Goal: Task Accomplishment & Management: Use online tool/utility

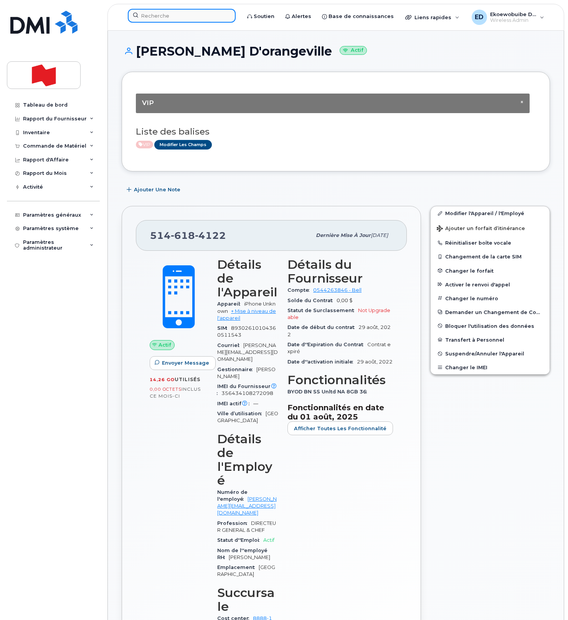
click at [157, 16] on input at bounding box center [182, 16] width 108 height 14
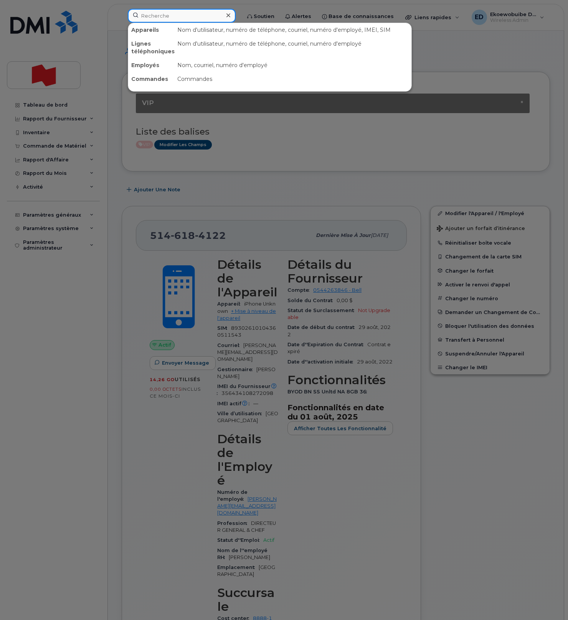
paste input "Nicholaas Vriend"
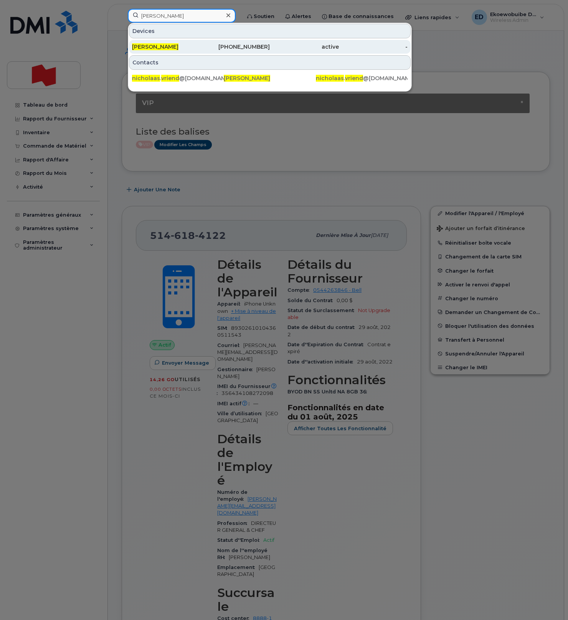
type input "Nicholaas Vriend"
click at [167, 51] on div "Nicholaas Vriend" at bounding box center [166, 47] width 69 height 14
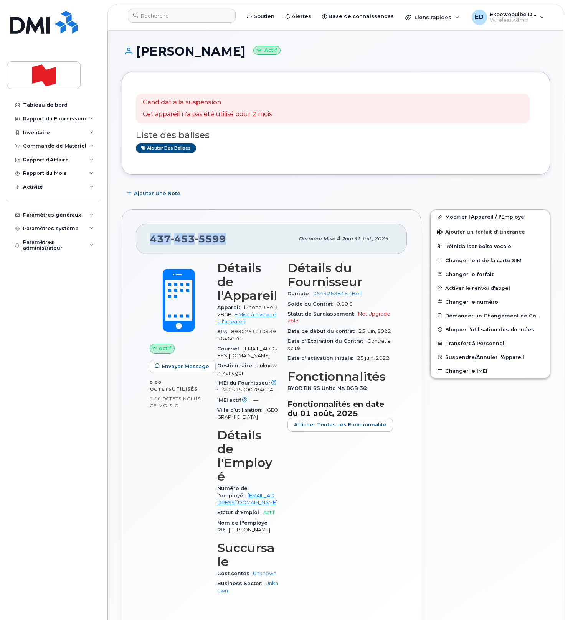
drag, startPoint x: 226, startPoint y: 242, endPoint x: 150, endPoint y: 241, distance: 76.0
click at [150, 241] on div "437 453 5599" at bounding box center [222, 239] width 144 height 16
copy span "437 453 5599"
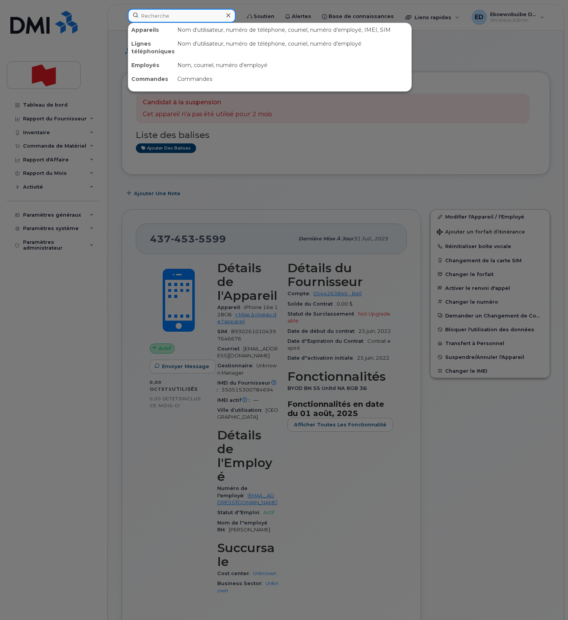
click at [182, 18] on input at bounding box center [182, 16] width 108 height 14
paste input "[PERSON_NAME][EMAIL_ADDRESS][PERSON_NAME][DOMAIN_NAME]"
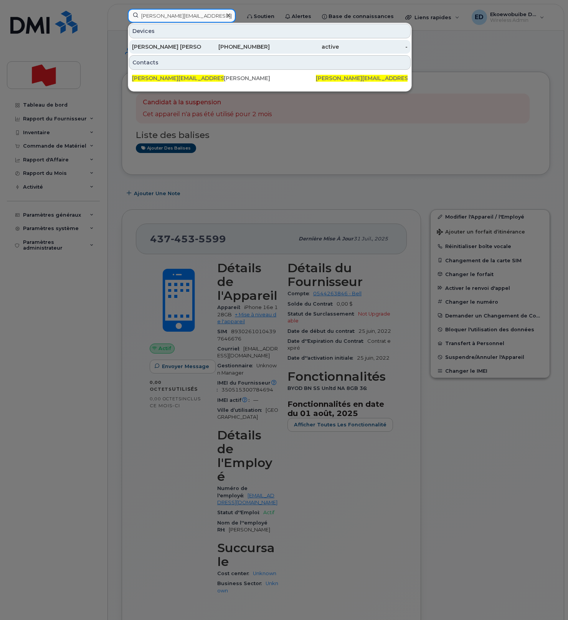
type input "[PERSON_NAME][EMAIL_ADDRESS][PERSON_NAME][DOMAIN_NAME]"
click at [173, 45] on div "[PERSON_NAME] [PERSON_NAME]" at bounding box center [166, 47] width 69 height 8
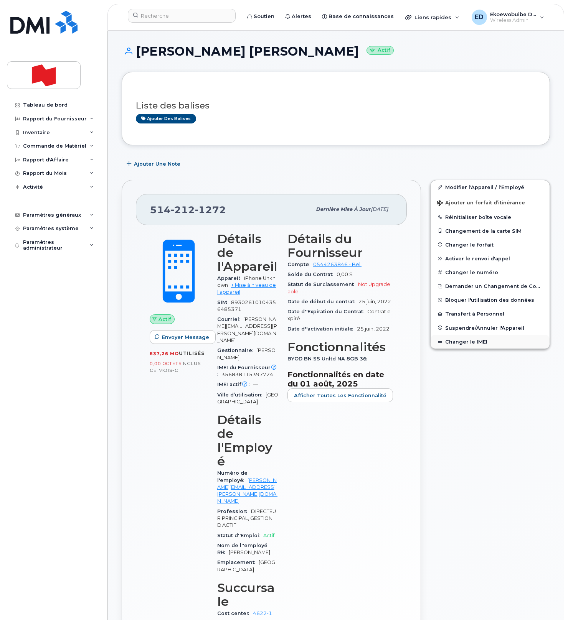
click at [459, 344] on button "Changer le IMEI" at bounding box center [489, 342] width 119 height 14
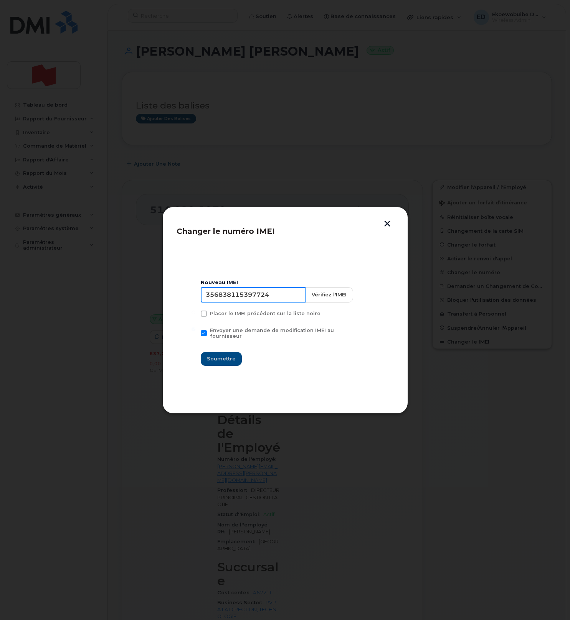
click at [243, 301] on input "356838115397724" at bounding box center [253, 294] width 105 height 15
click at [384, 225] on button "button" at bounding box center [387, 225] width 12 height 8
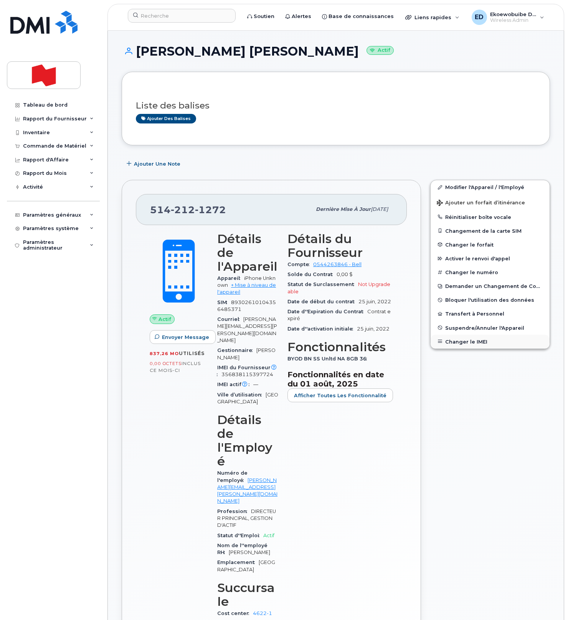
click at [462, 341] on button "Changer le IMEI" at bounding box center [489, 342] width 119 height 14
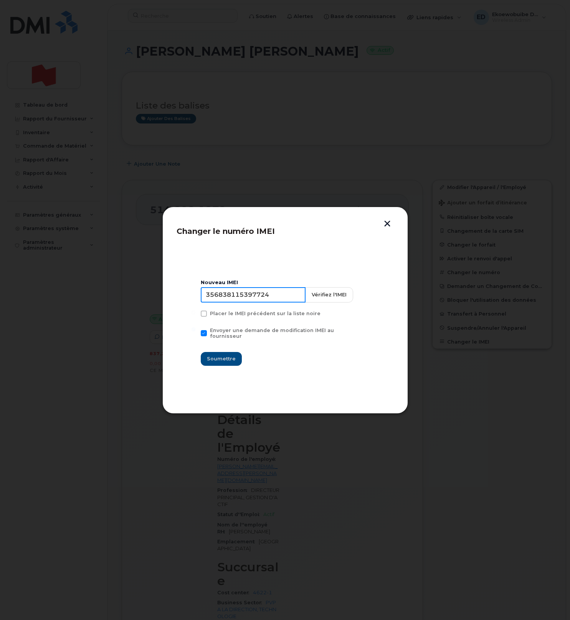
click at [262, 295] on input "356838115397724" at bounding box center [253, 294] width 105 height 15
type input "354216330634829"
click at [222, 358] on span "Soumettre" at bounding box center [221, 358] width 29 height 7
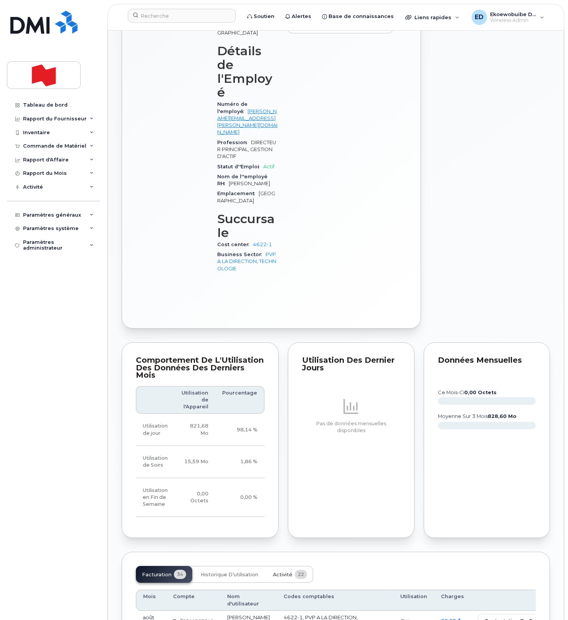
scroll to position [374, 0]
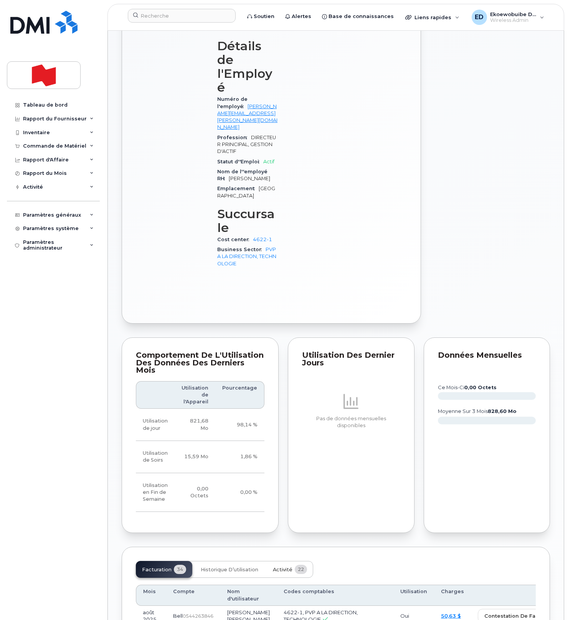
click at [283, 567] on span "Activité" at bounding box center [283, 570] width 20 height 6
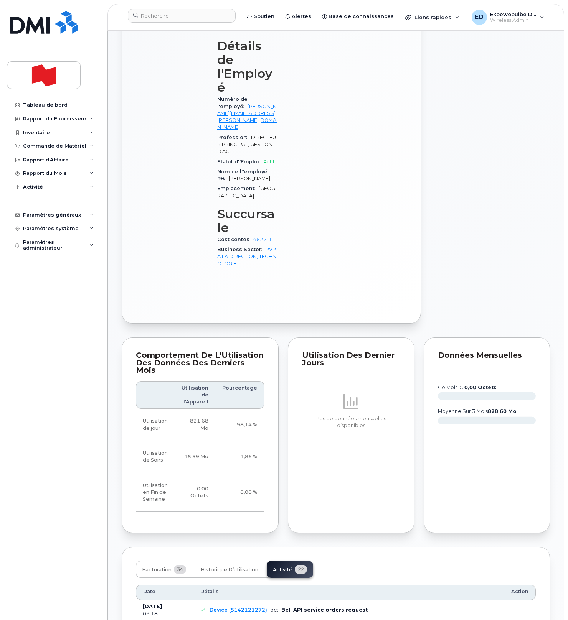
drag, startPoint x: 356, startPoint y: 585, endPoint x: 208, endPoint y: 571, distance: 148.3
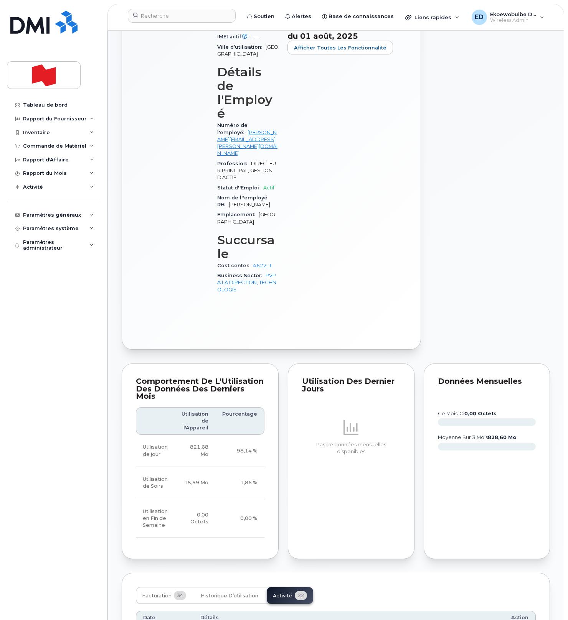
scroll to position [347, 0]
copy pre "Imei Number was changed from 356838115397724 to 354216330634829 Imei Change Ext…"
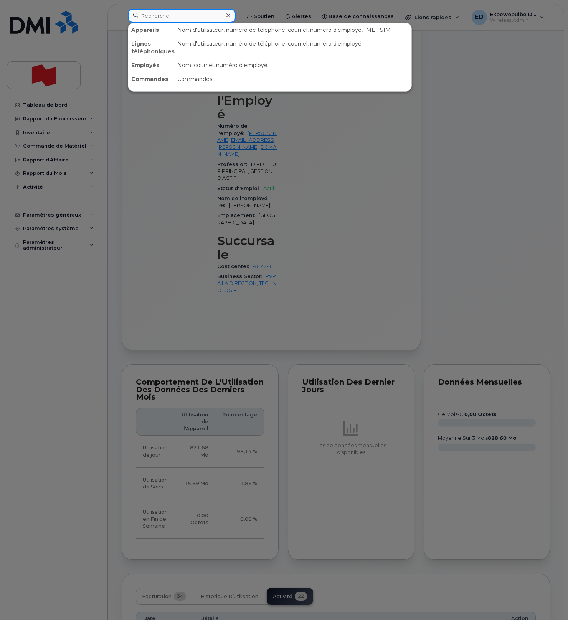
click at [175, 13] on input at bounding box center [182, 16] width 108 height 14
paste input "Jean-Charles Perrault"
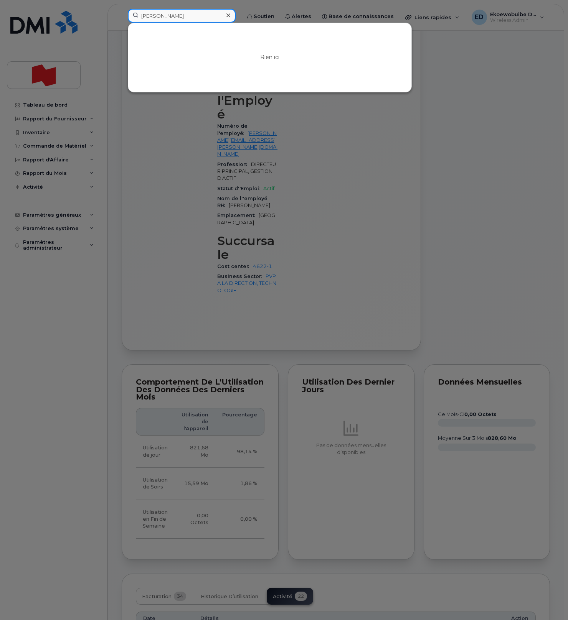
type input "Jean-Charles Perrault"
click at [230, 16] on icon at bounding box center [228, 15] width 4 height 6
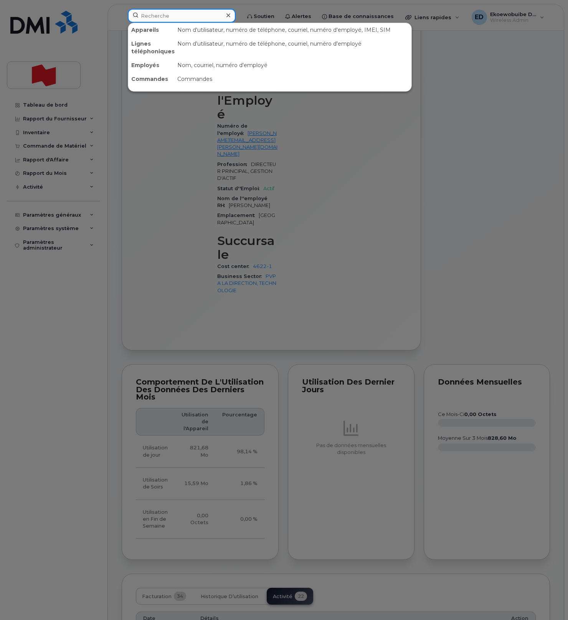
click at [236, 16] on div at bounding box center [182, 16] width 108 height 14
click at [183, 16] on input at bounding box center [182, 16] width 108 height 14
paste input "Dany Caron"
type input "Dany Caron"
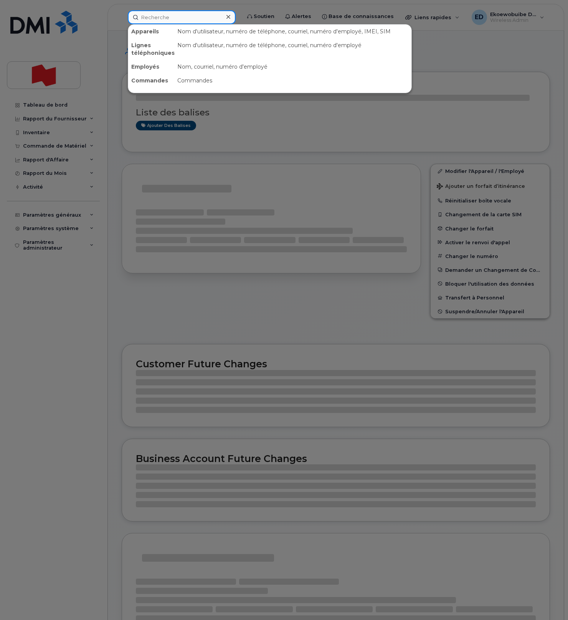
click at [171, 19] on input at bounding box center [182, 17] width 108 height 14
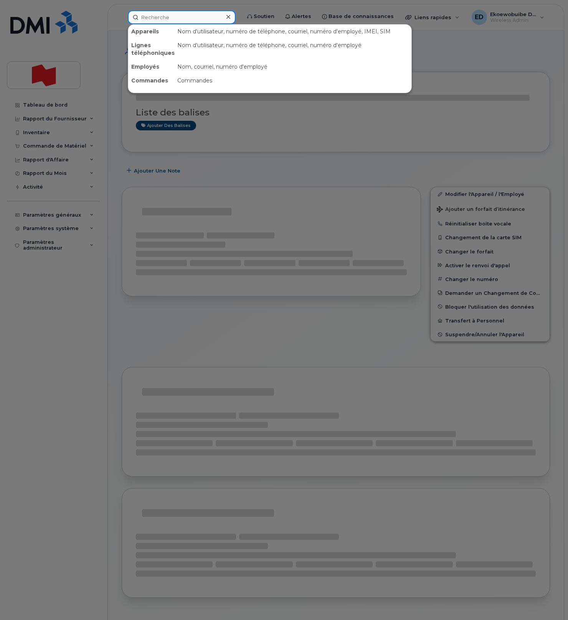
paste input "Dany Caron"
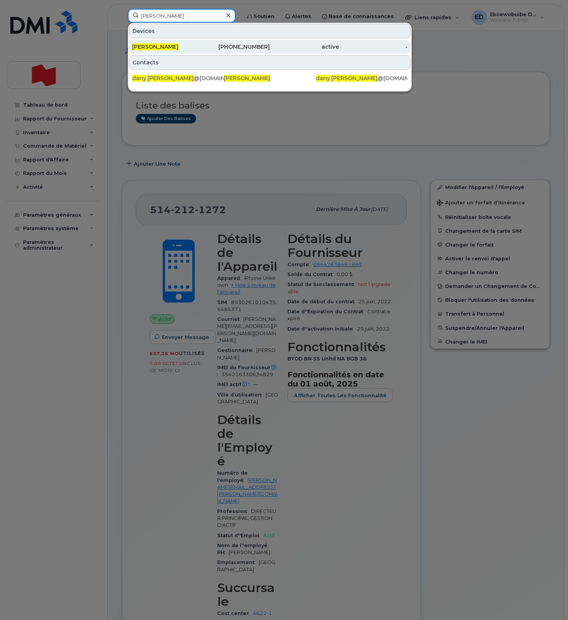
type input "[PERSON_NAME]"
click at [156, 48] on span "[PERSON_NAME]" at bounding box center [155, 46] width 46 height 7
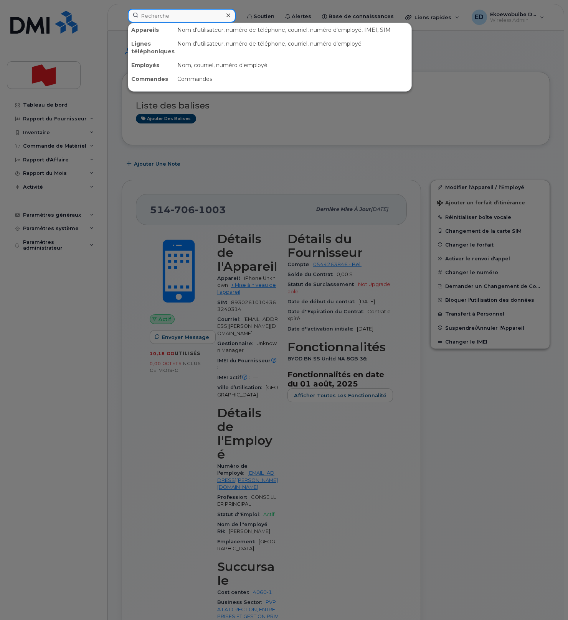
click at [173, 16] on input at bounding box center [182, 16] width 108 height 14
paste input "Rodrick Martin"
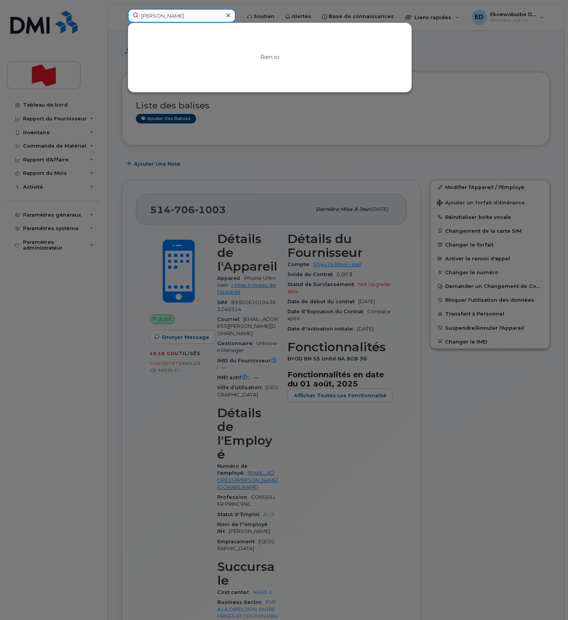
drag, startPoint x: 193, startPoint y: 16, endPoint x: 128, endPoint y: 15, distance: 64.5
click at [128, 15] on input "Rodrick Martin" at bounding box center [182, 16] width 108 height 14
paste input "Lucie Desrochers"
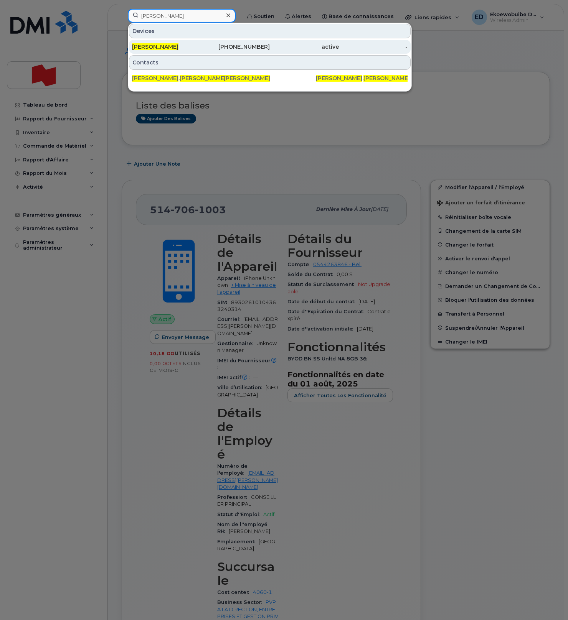
type input "Lucie Desrochers"
click at [168, 46] on span "Lucie Desrochers" at bounding box center [155, 46] width 46 height 7
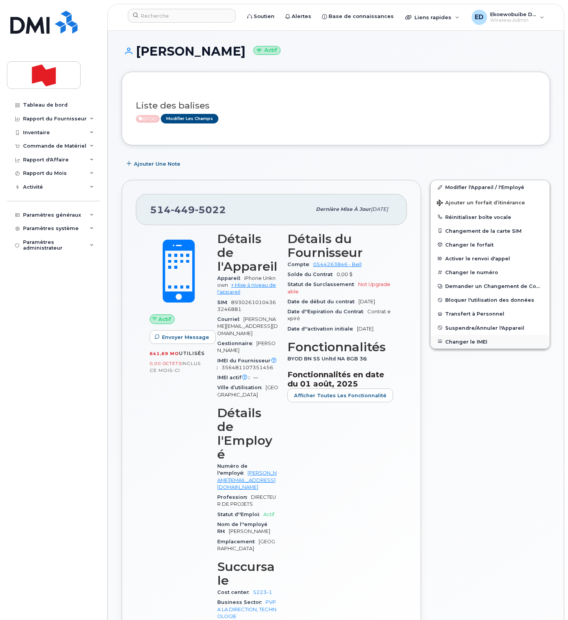
click at [458, 347] on button "Changer le IMEI" at bounding box center [489, 342] width 119 height 14
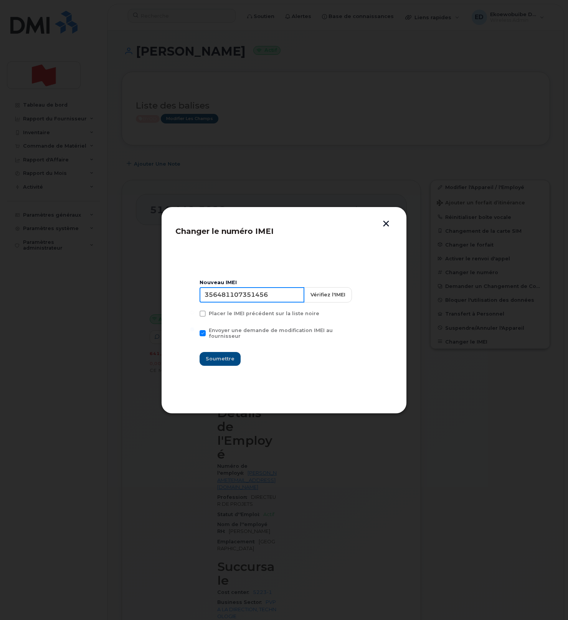
click at [249, 300] on input "356481107351456" at bounding box center [251, 294] width 105 height 15
click at [387, 223] on button "button" at bounding box center [386, 225] width 12 height 8
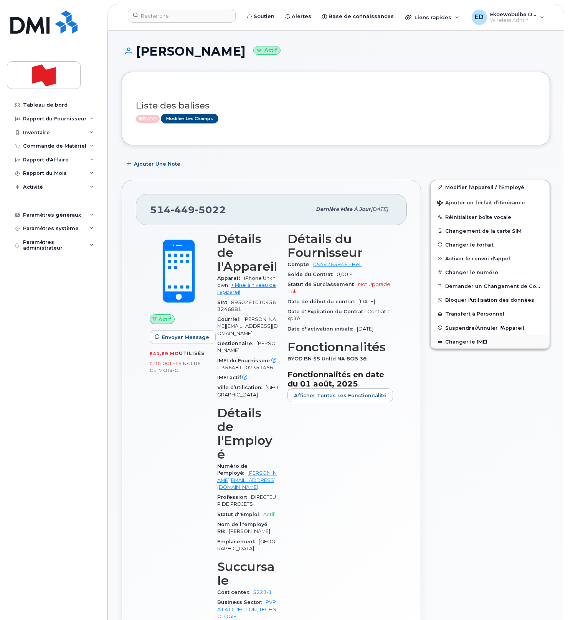
click at [455, 339] on button "Changer le IMEI" at bounding box center [489, 342] width 119 height 14
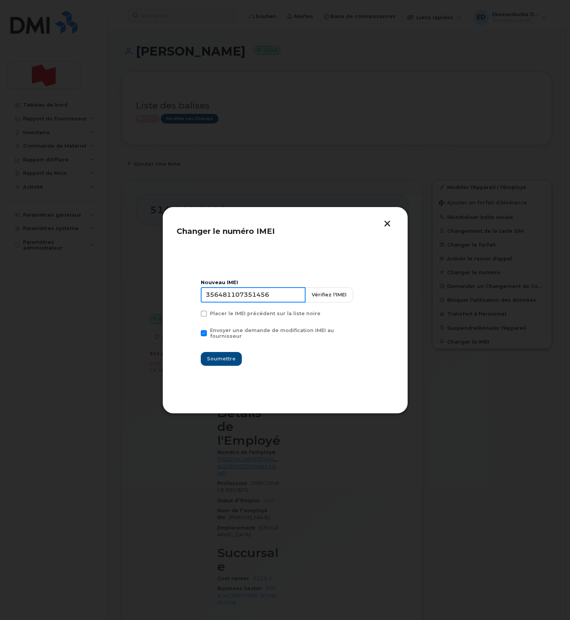
click at [244, 298] on input "356481107351456" at bounding box center [253, 294] width 105 height 15
type input "354216330711734"
click at [227, 358] on span "Soumettre" at bounding box center [221, 358] width 29 height 7
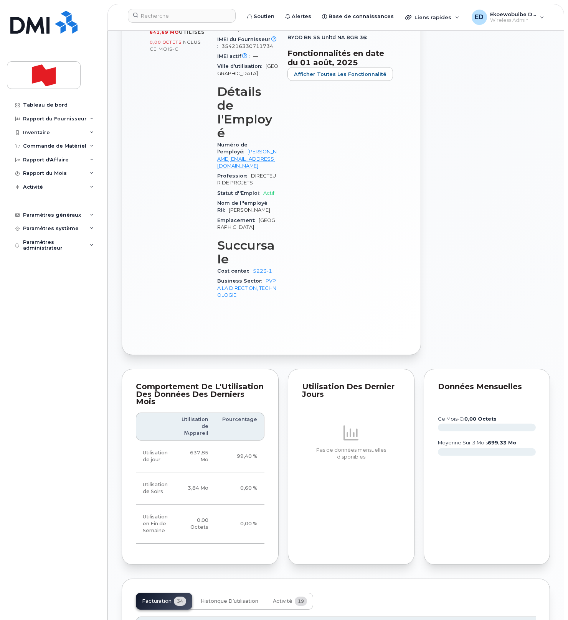
scroll to position [327, 0]
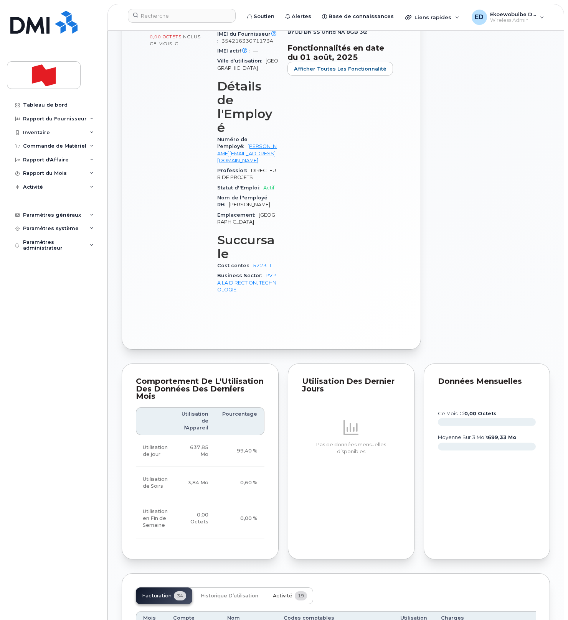
click at [283, 593] on span "Activité" at bounding box center [283, 596] width 20 height 6
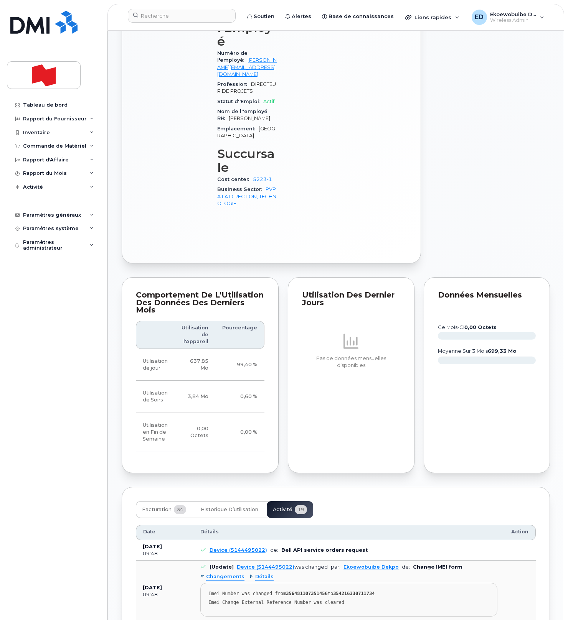
scroll to position [417, 0]
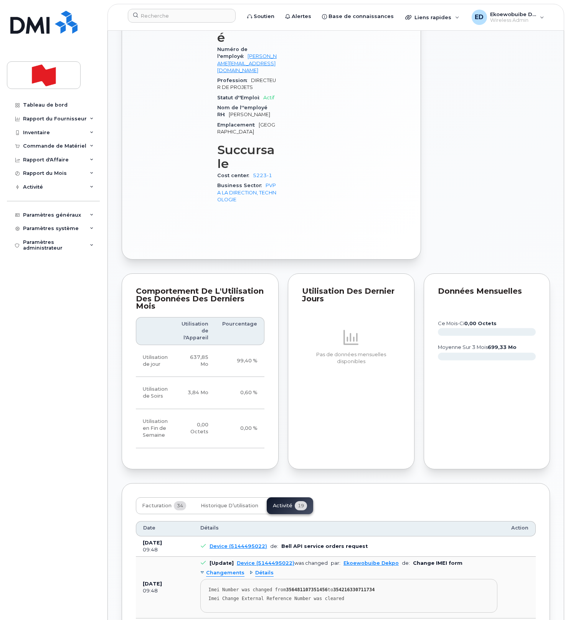
click at [350, 579] on pre "Imei Number was changed from 356481107351456 to 354216330711734 Imei Change Ext…" at bounding box center [348, 596] width 297 height 34
drag, startPoint x: 356, startPoint y: 532, endPoint x: 204, endPoint y: 523, distance: 151.8
click at [204, 580] on pre "Imei Number was changed from 356481107351456 to 354216330711734 Imei Change Ext…" at bounding box center [348, 597] width 297 height 34
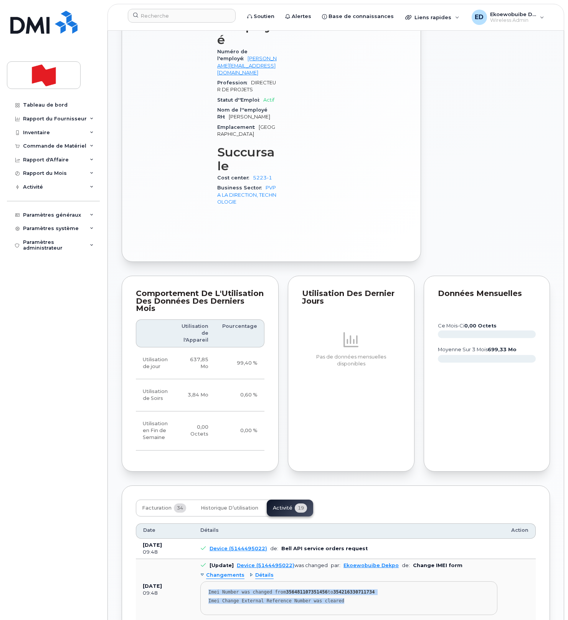
copy pre "Imei Number was changed from 356481107351456 to 354216330711734 Imei Change Ext…"
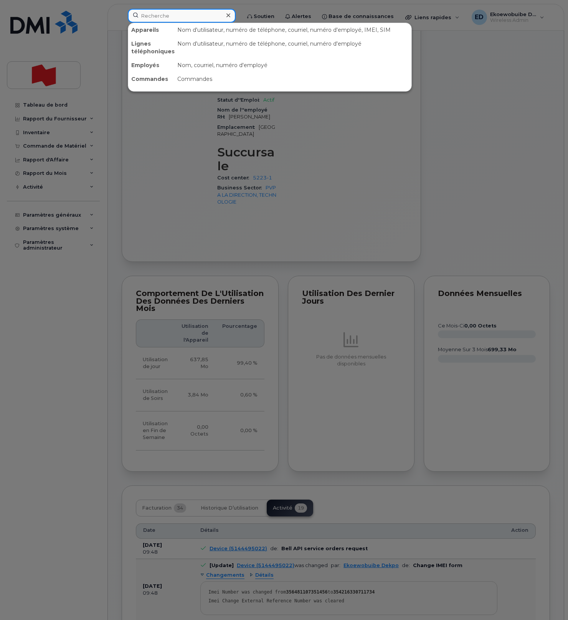
click at [147, 15] on input at bounding box center [182, 16] width 108 height 14
paste input "(David Quintin)"
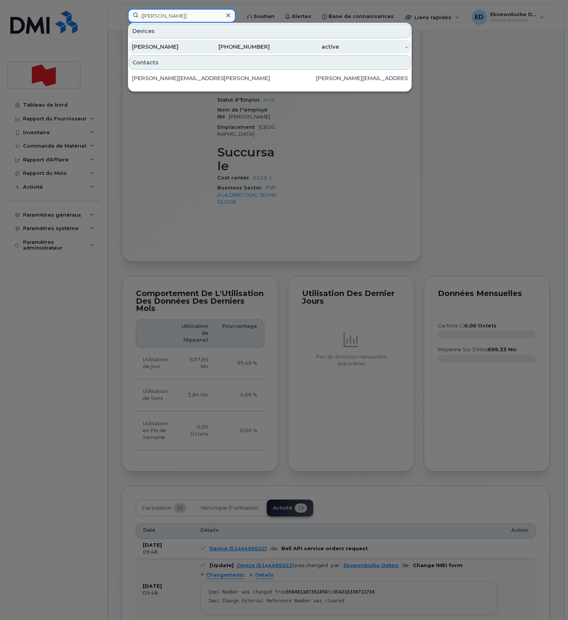
type input "(David Quintin)"
click at [161, 49] on div "[PERSON_NAME]" at bounding box center [166, 47] width 69 height 8
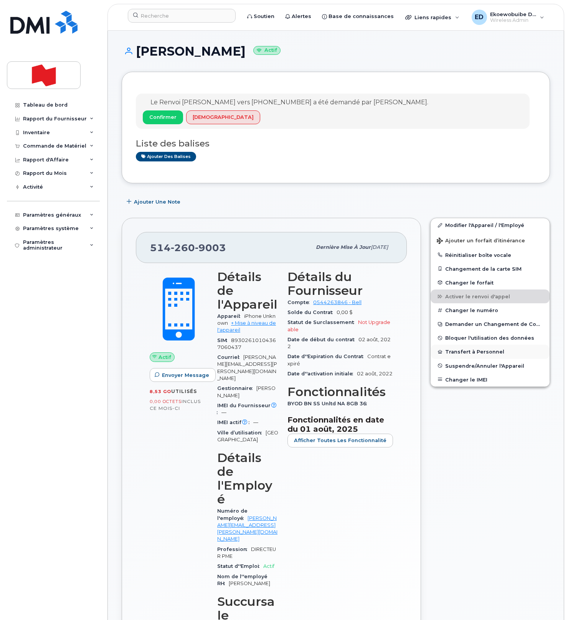
click at [463, 354] on button "Transfert à Personnel" at bounding box center [489, 352] width 119 height 14
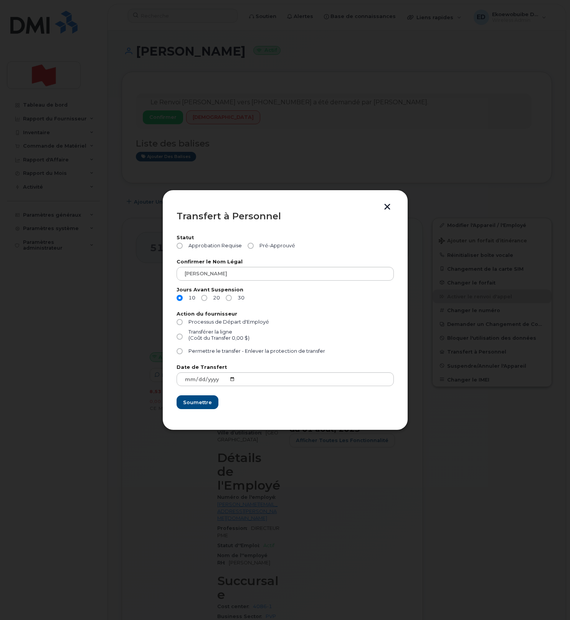
click at [387, 209] on button "button" at bounding box center [387, 208] width 12 height 8
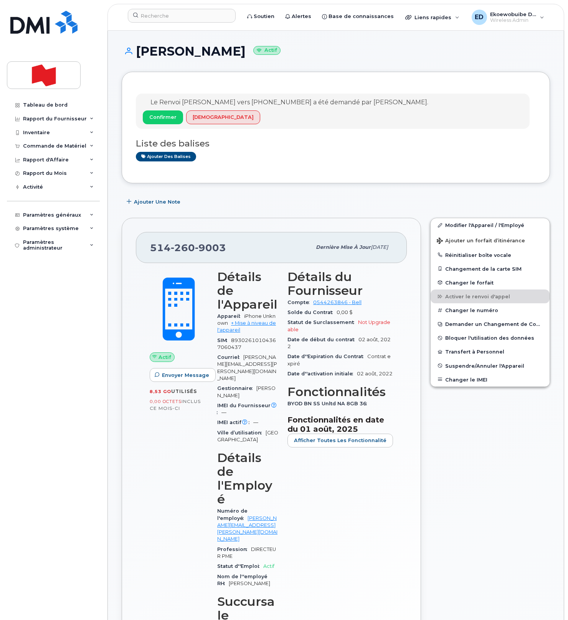
scroll to position [0, 0]
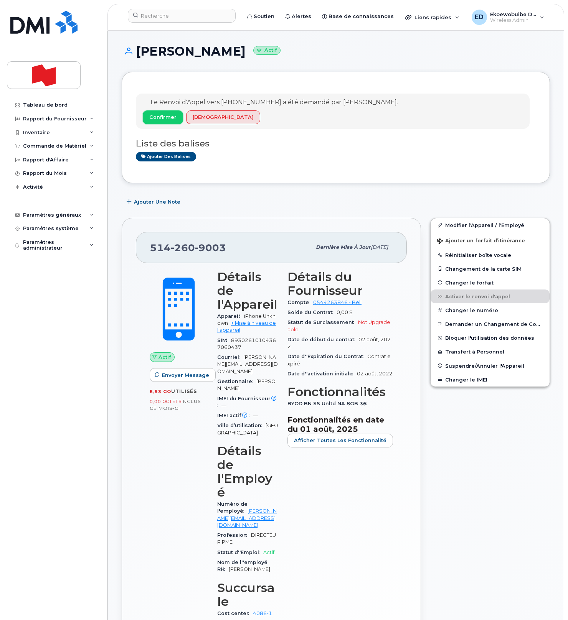
drag, startPoint x: 161, startPoint y: 118, endPoint x: 167, endPoint y: 127, distance: 10.4
click at [161, 119] on span "Confirmer" at bounding box center [162, 117] width 27 height 7
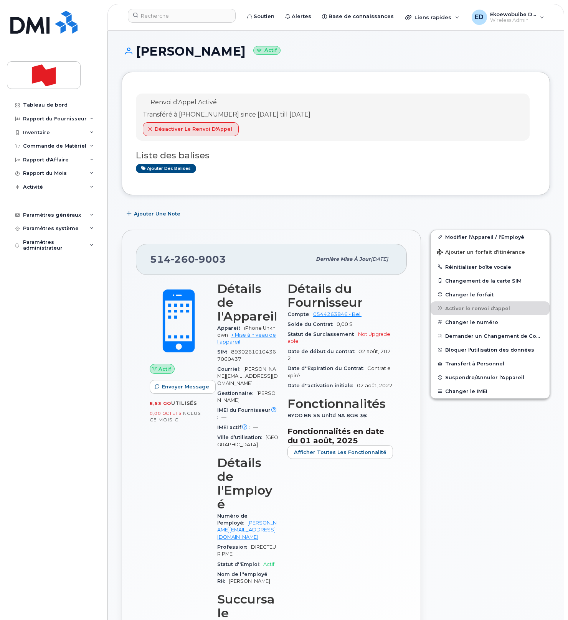
drag, startPoint x: 299, startPoint y: 149, endPoint x: 299, endPoint y: 153, distance: 3.9
click at [299, 149] on div "Liste des balises Ajouter des balises" at bounding box center [336, 159] width 400 height 30
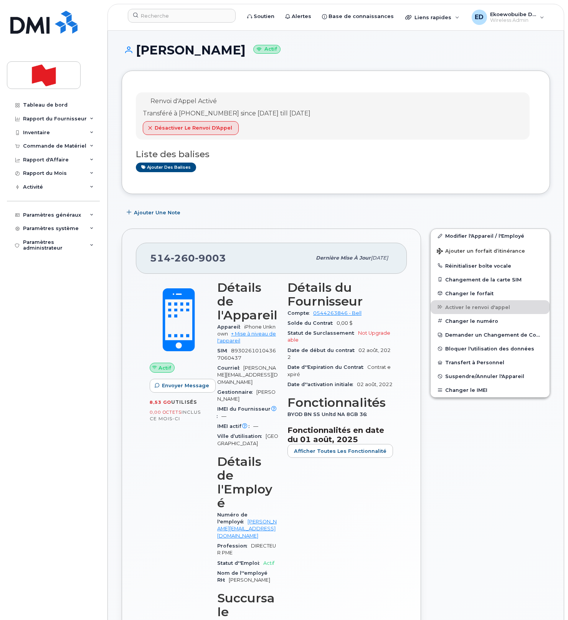
drag, startPoint x: 351, startPoint y: 117, endPoint x: 150, endPoint y: 102, distance: 201.5
click at [150, 102] on div "Renvoi d'Appel Activé Transféré à [PHONE_NUMBER] since [DATE] till [DATE] Désac…" at bounding box center [333, 115] width 394 height 47
copy div "Renvoi d'Appel Activé Transféré à [PHONE_NUMBER] since [DATE] till [DATE]"
